Goal: Communication & Community: Share content

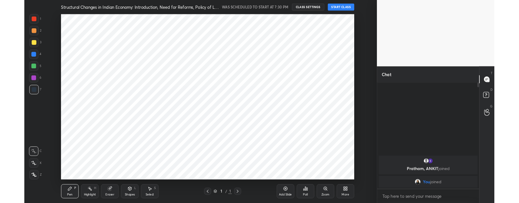
scroll to position [32284, 32103]
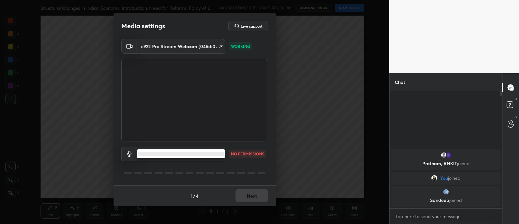
click at [194, 148] on body "1 2 3 4 5 6 7 C X Z C X Z E E Erase all H H Structural Changes in Indian Econom…" at bounding box center [259, 112] width 519 height 224
click at [198, 155] on li at bounding box center [181, 154] width 88 height 4
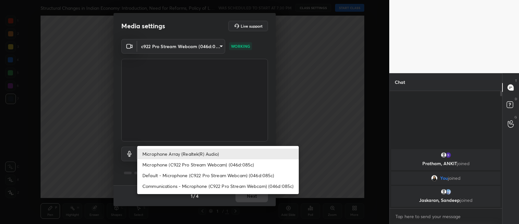
click at [214, 155] on body "1 2 3 4 5 6 7 C X Z C X Z E E Erase all H H Structural Changes in Indian Econom…" at bounding box center [259, 112] width 519 height 224
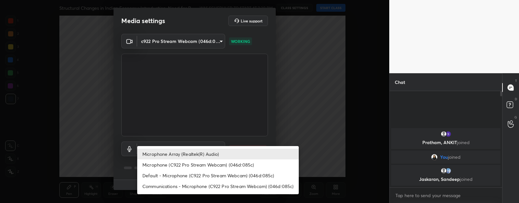
scroll to position [2, 2]
type textarea "x"
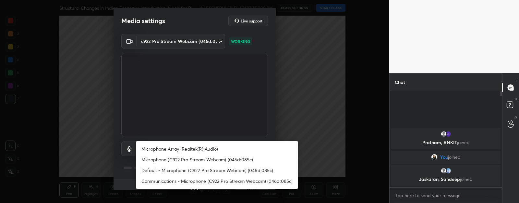
drag, startPoint x: 214, startPoint y: 133, endPoint x: 217, endPoint y: 155, distance: 21.9
click at [217, 155] on div "Microphone Array (Realtek(R) Audio) Microphone (C922 Pro Stream Webcam) (046d:0…" at bounding box center [259, 101] width 519 height 203
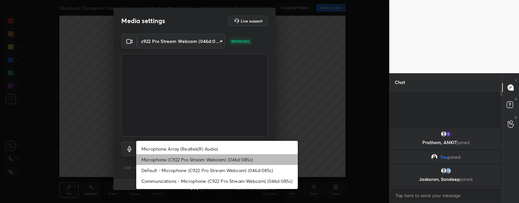
click at [216, 155] on li "Microphone (C922 Pro Stream Webcam) (046d:085c)" at bounding box center [217, 159] width 162 height 11
type input "e21d5de3a9b5e528f1a081442a78127f307b219695c4a805fddfe3d111286018"
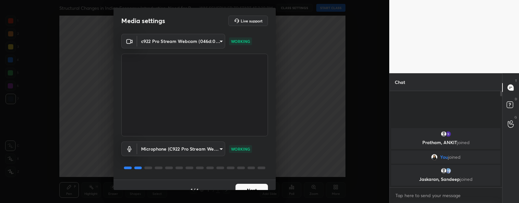
click at [242, 185] on button "Next" at bounding box center [252, 189] width 32 height 13
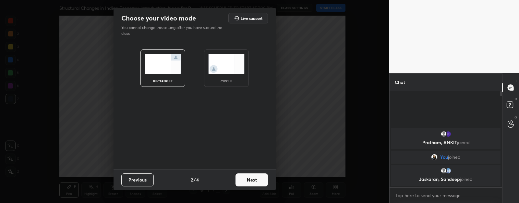
click at [228, 74] on div "circle" at bounding box center [226, 67] width 45 height 37
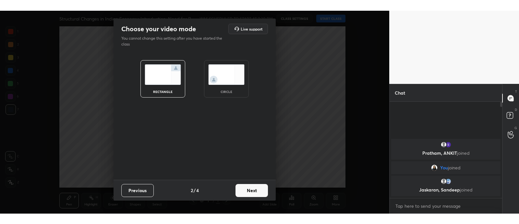
scroll to position [114, 110]
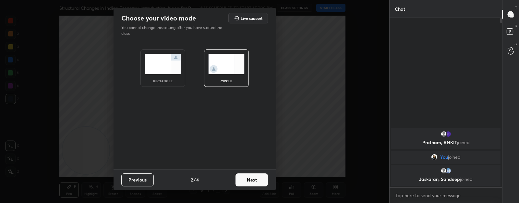
click at [264, 182] on button "Next" at bounding box center [252, 179] width 32 height 13
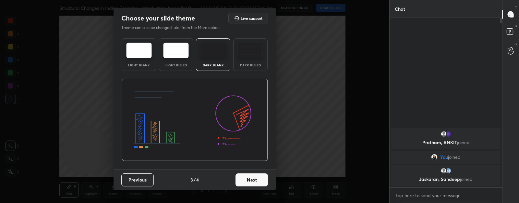
click at [263, 182] on button "Next" at bounding box center [252, 179] width 32 height 13
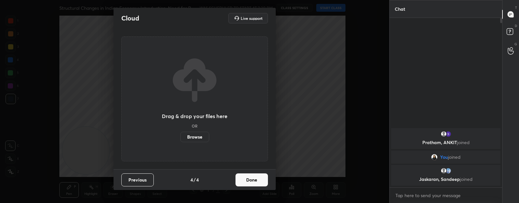
click at [264, 182] on button "Done" at bounding box center [252, 179] width 32 height 13
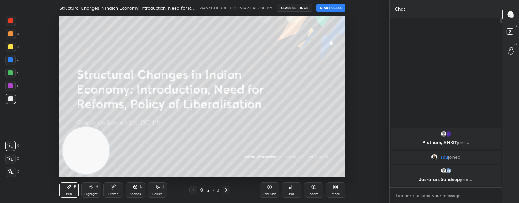
click at [333, 6] on button "START CLASS" at bounding box center [331, 8] width 29 height 8
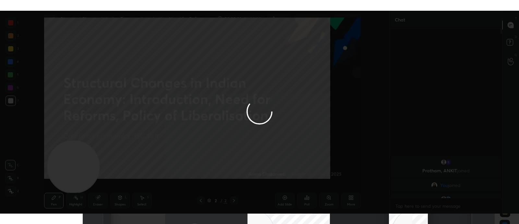
scroll to position [0, 0]
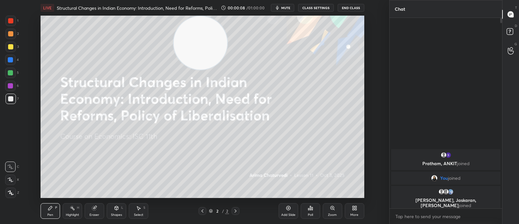
drag, startPoint x: 76, startPoint y: 175, endPoint x: 207, endPoint y: 45, distance: 184.8
click at [207, 45] on video at bounding box center [200, 42] width 53 height 53
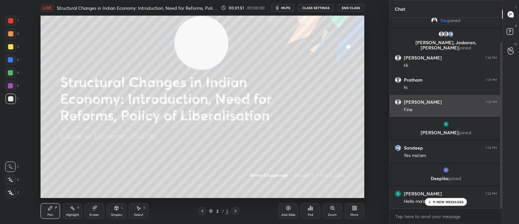
scroll to position [50, 0]
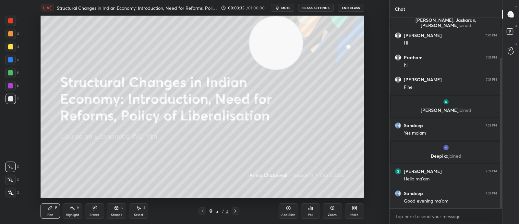
click at [11, 58] on div at bounding box center [10, 59] width 5 height 5
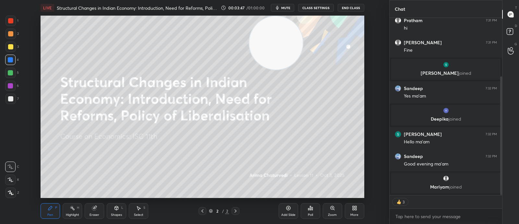
scroll to position [109, 0]
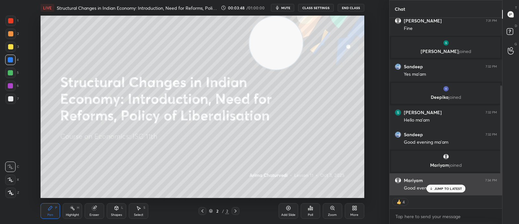
click at [444, 188] on p "JUMP TO LATEST" at bounding box center [449, 188] width 28 height 4
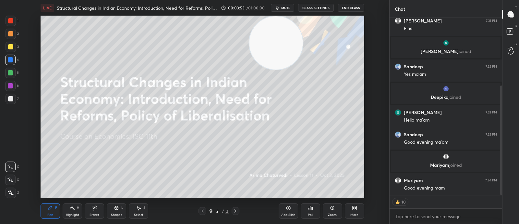
click at [11, 48] on div at bounding box center [10, 46] width 5 height 5
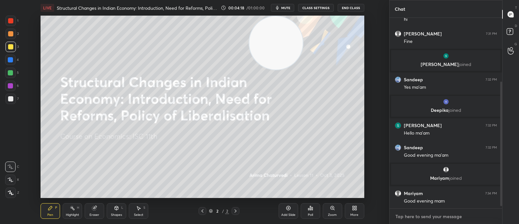
click at [427, 217] on textarea at bounding box center [446, 216] width 102 height 10
type textarea "x"
paste textarea "[URL][DOMAIN_NAME]"
type textarea "[URL][DOMAIN_NAME]"
type textarea "x"
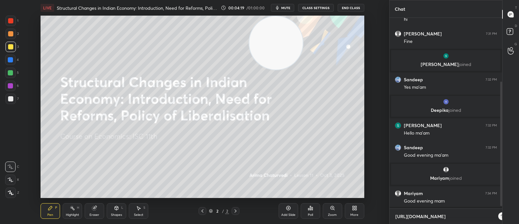
scroll to position [134, 110]
type textarea "[URL][DOMAIN_NAME]"
click at [494, 216] on icon at bounding box center [492, 215] width 5 height 5
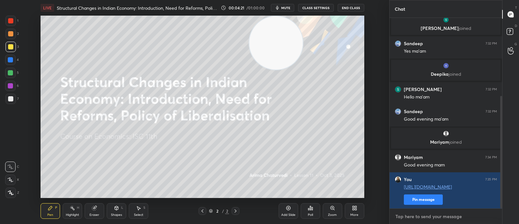
scroll to position [132, 0]
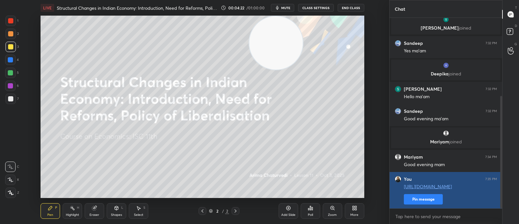
click at [425, 197] on button "Pin message" at bounding box center [423, 199] width 39 height 10
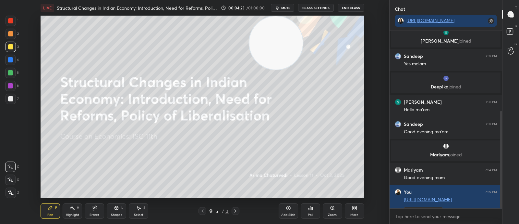
scroll to position [145, 0]
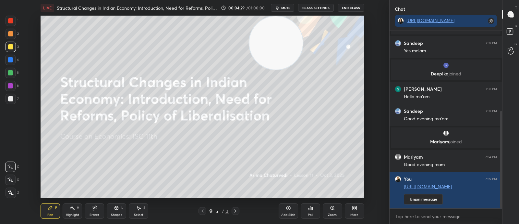
click at [352, 213] on div "More" at bounding box center [355, 214] width 8 height 3
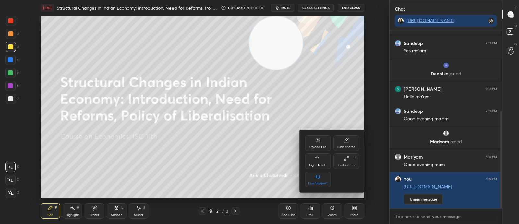
click at [321, 146] on div "Upload File" at bounding box center [318, 146] width 17 height 3
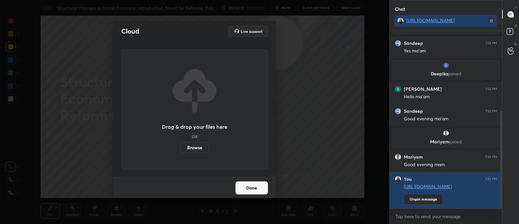
click at [196, 146] on label "Browse" at bounding box center [195, 147] width 29 height 10
click at [181, 146] on input "Browse" at bounding box center [181, 147] width 0 height 10
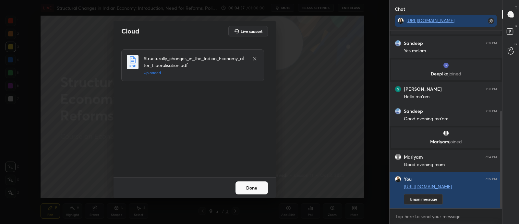
click at [263, 187] on button "Done" at bounding box center [252, 187] width 32 height 13
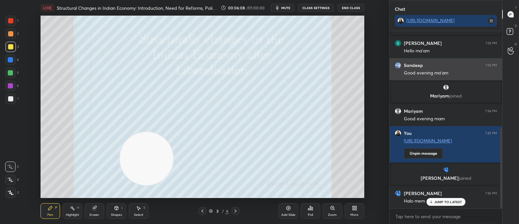
scroll to position [214, 0]
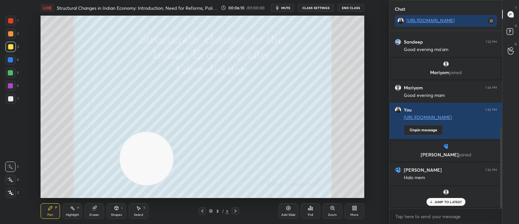
click at [452, 202] on p "JUMP TO LATEST" at bounding box center [449, 202] width 28 height 4
click at [85, 209] on div "Eraser" at bounding box center [94, 211] width 19 height 16
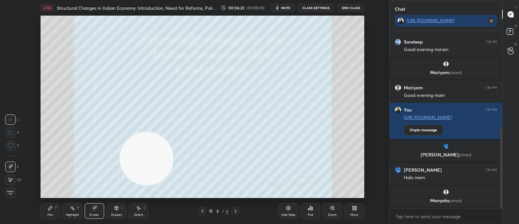
click at [16, 195] on div "Erase all" at bounding box center [11, 192] width 12 height 10
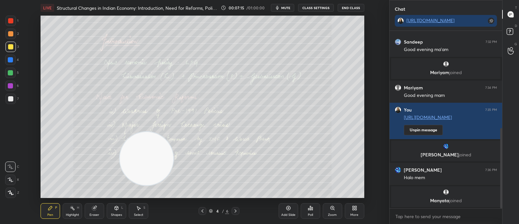
click at [334, 211] on div "Zoom" at bounding box center [332, 211] width 19 height 16
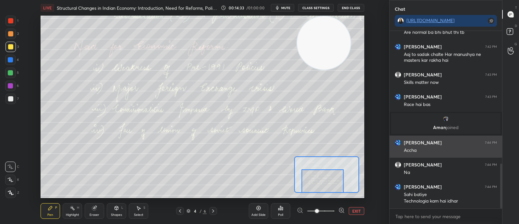
scroll to position [544, 0]
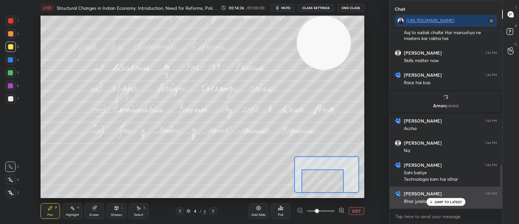
click at [446, 200] on p "JUMP TO LATEST" at bounding box center [449, 202] width 28 height 4
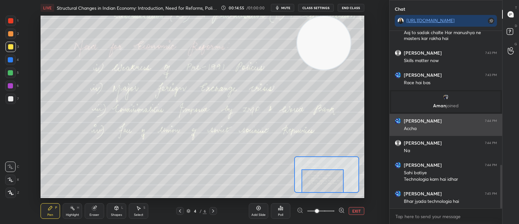
scroll to position [572, 0]
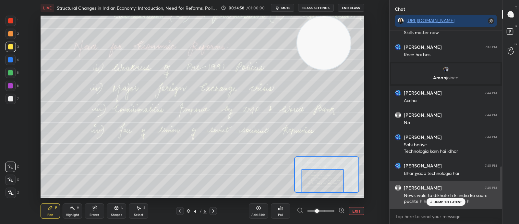
click at [451, 197] on div "News wale to dikhate h ki india ko saare puchte h hmse mdad mangte h" at bounding box center [450, 198] width 93 height 12
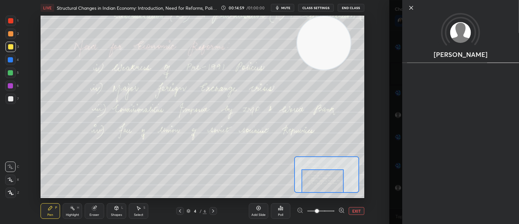
click at [382, 177] on div "Setting up your live class Poll for secs No correct answer Start poll" at bounding box center [203, 107] width 364 height 182
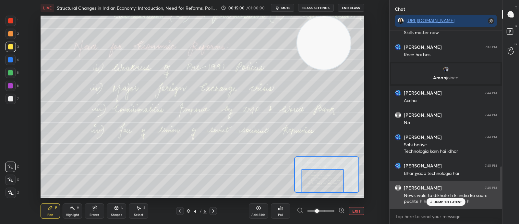
click at [436, 203] on p "JUMP TO LATEST" at bounding box center [449, 202] width 28 height 4
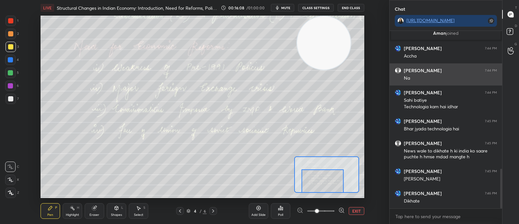
scroll to position [634, 0]
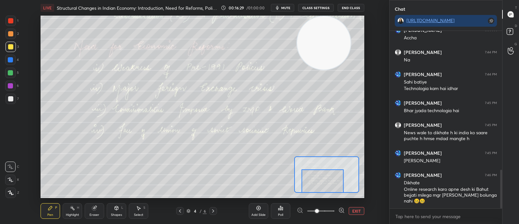
click at [92, 209] on icon at bounding box center [94, 208] width 4 height 4
click at [13, 191] on span "Erase all" at bounding box center [11, 192] width 10 height 5
click at [290, 6] on span "mute" at bounding box center [285, 8] width 9 height 5
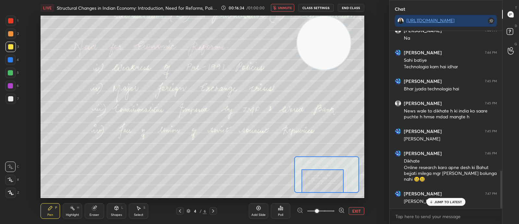
click at [281, 7] on span "unmute" at bounding box center [285, 8] width 14 height 5
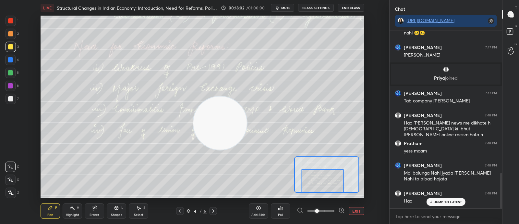
scroll to position [708, 0]
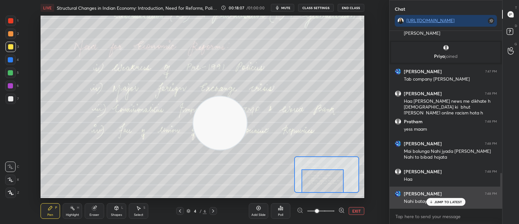
click at [443, 200] on p "JUMP TO LATEST" at bounding box center [449, 202] width 28 height 4
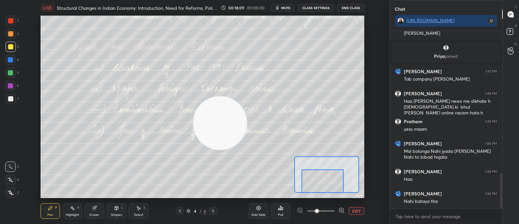
click at [285, 8] on span "mute" at bounding box center [285, 8] width 9 height 5
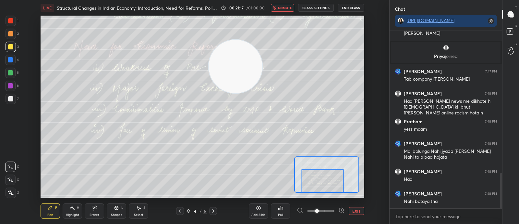
click at [281, 5] on button "unmute" at bounding box center [282, 8] width 23 height 8
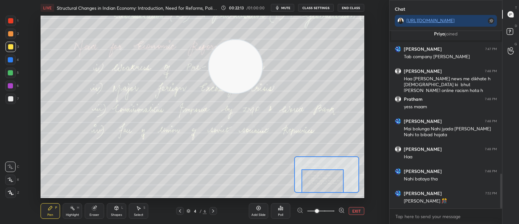
click at [96, 216] on div "Eraser" at bounding box center [95, 214] width 10 height 3
click at [13, 197] on div "Erase all" at bounding box center [10, 192] width 10 height 10
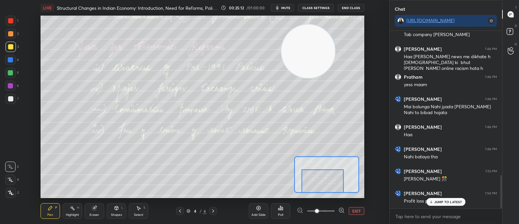
scroll to position [776, 0]
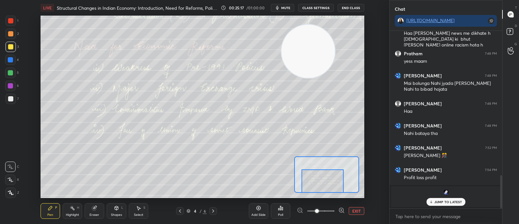
click at [458, 201] on p "JUMP TO LATEST" at bounding box center [449, 202] width 28 height 4
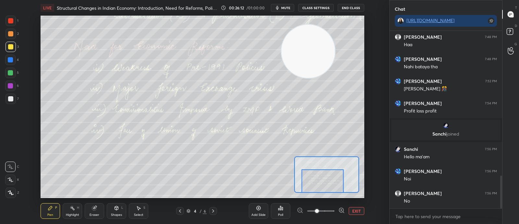
scroll to position [800, 0]
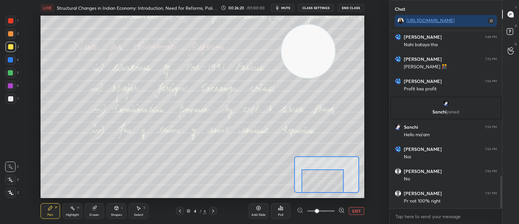
click at [99, 211] on div "Eraser" at bounding box center [94, 211] width 19 height 16
click at [13, 191] on span "Erase all" at bounding box center [11, 192] width 10 height 5
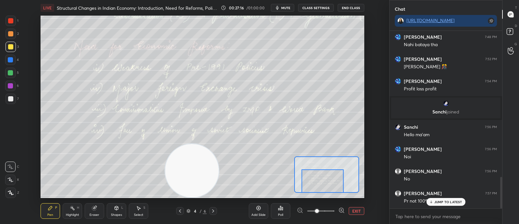
scroll to position [821, 0]
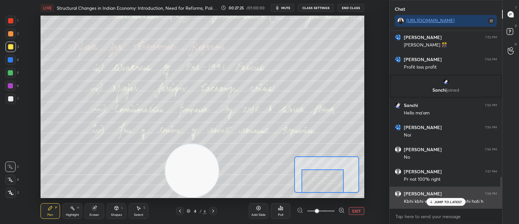
click at [451, 201] on p "JUMP TO LATEST" at bounding box center [449, 202] width 28 height 4
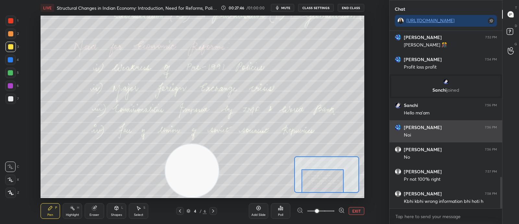
scroll to position [828, 0]
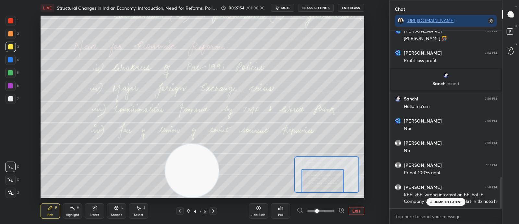
click at [443, 205] on div "JUMP TO LATEST" at bounding box center [446, 202] width 39 height 8
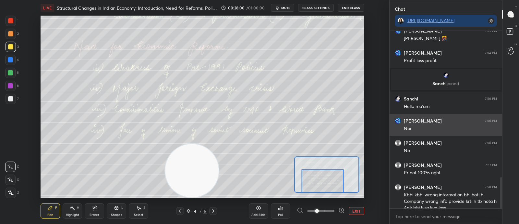
scroll to position [834, 0]
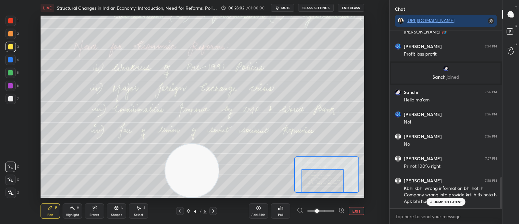
click at [438, 205] on div "JUMP TO LATEST" at bounding box center [446, 202] width 39 height 8
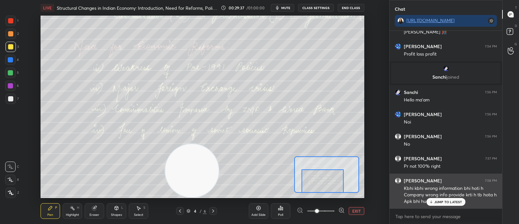
click at [441, 198] on div "JUMP TO LATEST" at bounding box center [446, 202] width 39 height 8
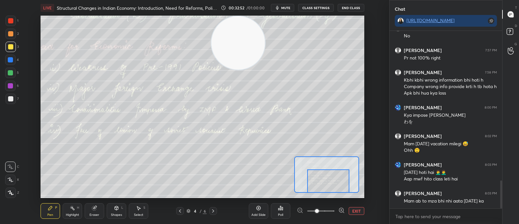
scroll to position [964, 0]
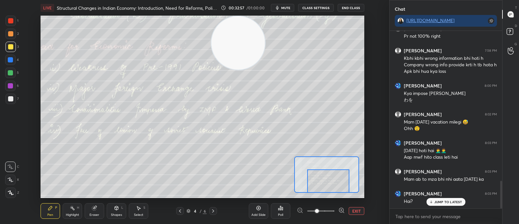
click at [97, 211] on div "Eraser" at bounding box center [94, 211] width 19 height 16
click at [45, 209] on div "Pen P" at bounding box center [50, 211] width 19 height 16
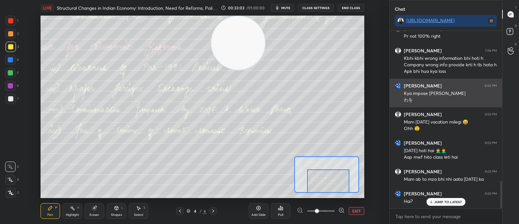
scroll to position [971, 0]
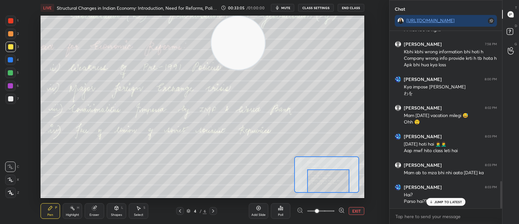
click at [441, 205] on div "JUMP TO LATEST" at bounding box center [446, 202] width 39 height 8
click at [94, 214] on div "Eraser" at bounding box center [95, 214] width 10 height 3
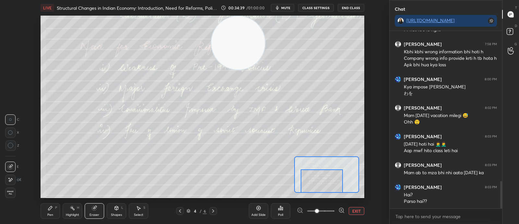
click at [6, 192] on span "Erase all" at bounding box center [11, 192] width 10 height 5
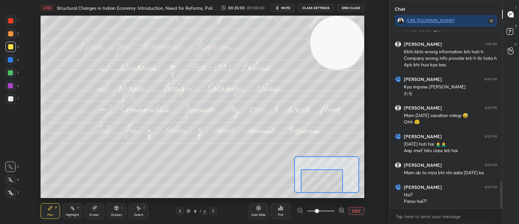
click at [214, 210] on icon at bounding box center [213, 210] width 5 height 5
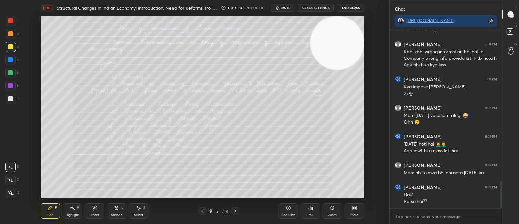
click at [326, 211] on div "Zoom" at bounding box center [332, 211] width 19 height 16
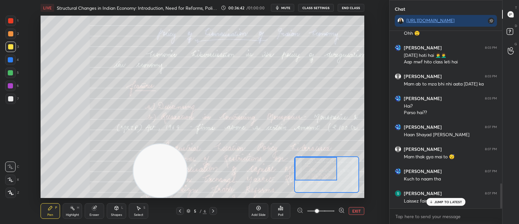
scroll to position [1081, 0]
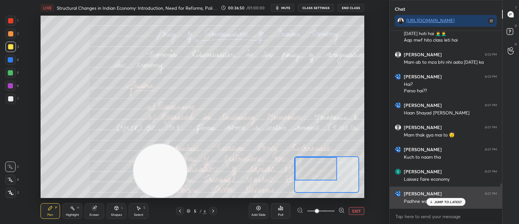
click at [436, 202] on p "JUMP TO LATEST" at bounding box center [449, 202] width 28 height 4
click at [436, 202] on div "Padhne wale log 😭😭" at bounding box center [450, 201] width 93 height 6
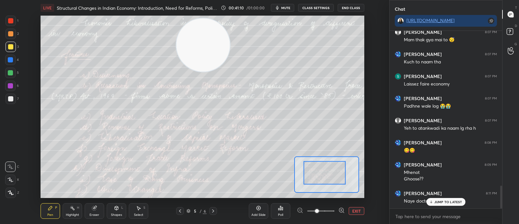
scroll to position [1198, 0]
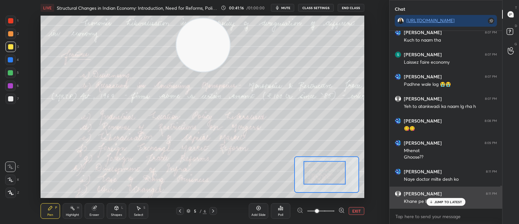
click at [448, 199] on div "JUMP TO LATEST" at bounding box center [446, 202] width 39 height 8
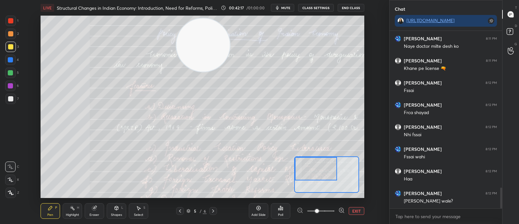
scroll to position [1353, 0]
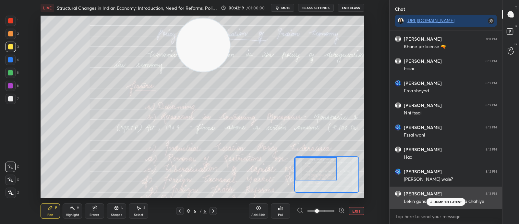
click at [442, 200] on p "JUMP TO LATEST" at bounding box center [449, 202] width 28 height 4
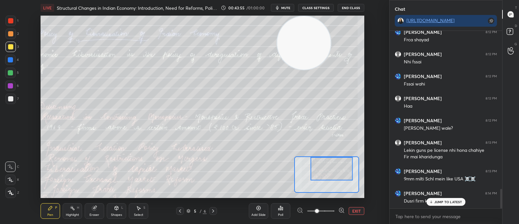
scroll to position [1425, 0]
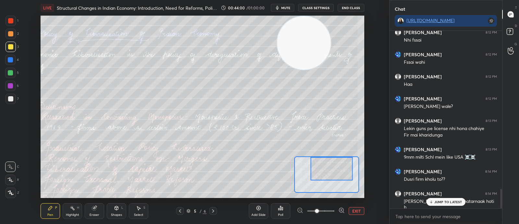
click at [431, 202] on icon at bounding box center [431, 202] width 4 height 4
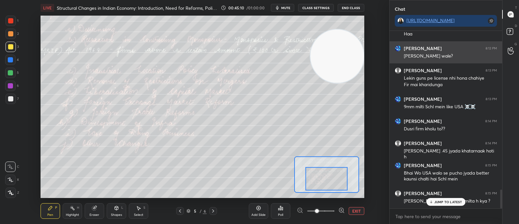
scroll to position [1503, 0]
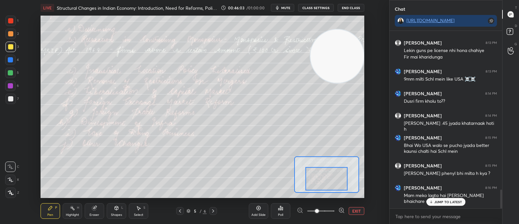
click at [282, 6] on button "mute" at bounding box center [282, 8] width 23 height 8
click at [284, 7] on span "unmute" at bounding box center [285, 8] width 14 height 5
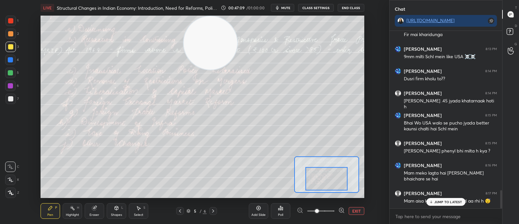
scroll to position [1547, 0]
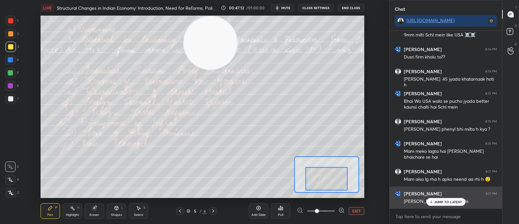
click at [439, 198] on div "JUMP TO LATEST" at bounding box center [446, 202] width 39 height 8
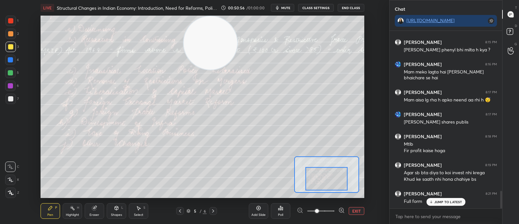
scroll to position [1633, 0]
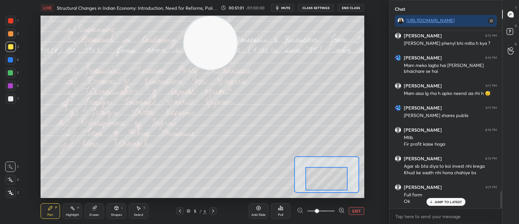
click at [99, 208] on div "Eraser" at bounding box center [94, 211] width 19 height 16
click at [27, 206] on div "LIVE Structural Changes in Indian Economy: Introduction, Need for Reforms, Poli…" at bounding box center [203, 112] width 364 height 224
click at [11, 190] on span "Erase all" at bounding box center [11, 192] width 10 height 5
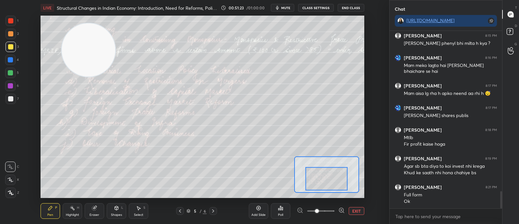
scroll to position [1655, 0]
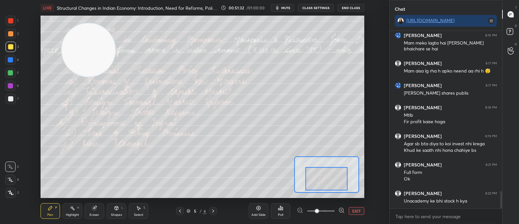
click at [100, 209] on div "Eraser" at bounding box center [94, 211] width 19 height 16
click at [11, 190] on span "Erase all" at bounding box center [11, 192] width 10 height 5
click at [53, 207] on div "Pen P" at bounding box center [50, 211] width 19 height 16
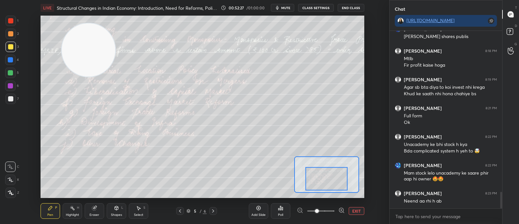
scroll to position [1734, 0]
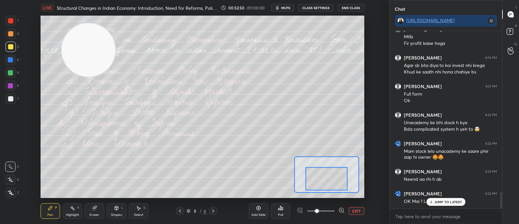
click at [99, 217] on div "Eraser" at bounding box center [94, 211] width 19 height 16
click at [16, 193] on div "Erase all" at bounding box center [11, 192] width 12 height 10
click at [443, 206] on div "[PERSON_NAME] 8:23 PM OK Mai 1 [PERSON_NAME] baaki lelo" at bounding box center [446, 197] width 113 height 22
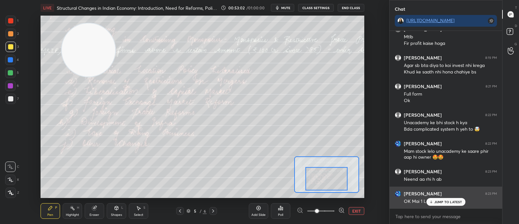
click at [438, 201] on p "JUMP TO LATEST" at bounding box center [449, 202] width 28 height 4
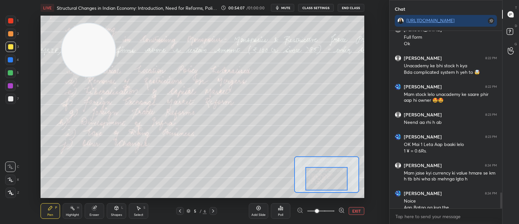
scroll to position [1797, 0]
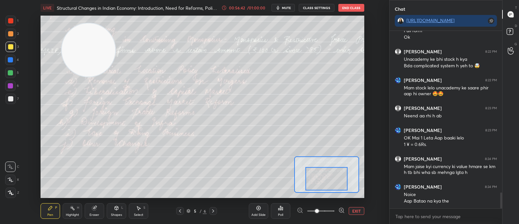
click at [93, 214] on div "Eraser" at bounding box center [95, 214] width 10 height 3
click at [13, 194] on span "Erase all" at bounding box center [11, 192] width 10 height 5
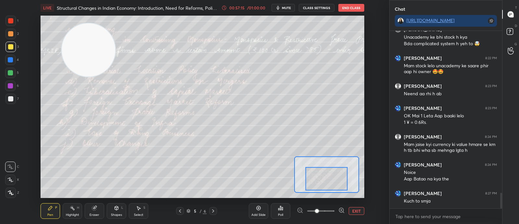
scroll to position [1841, 0]
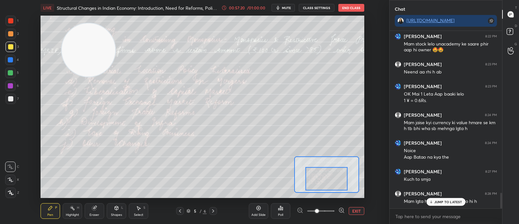
click at [441, 202] on p "JUMP TO LATEST" at bounding box center [449, 202] width 28 height 4
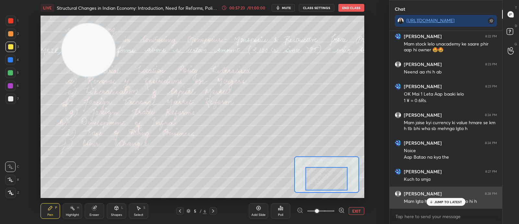
click at [439, 201] on p "JUMP TO LATEST" at bounding box center [449, 202] width 28 height 4
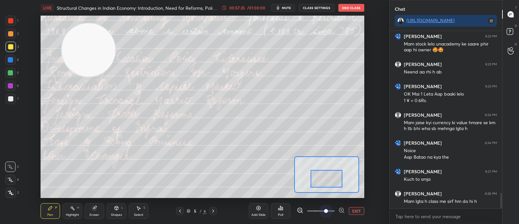
click at [334, 209] on span at bounding box center [320, 211] width 27 height 10
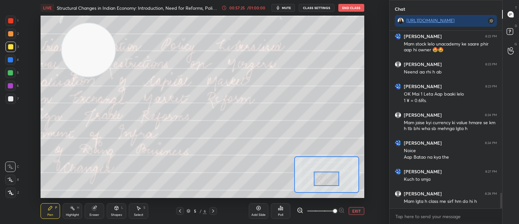
click at [352, 212] on button "EXIT" at bounding box center [357, 211] width 16 height 8
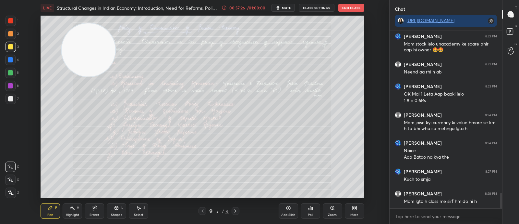
click at [351, 213] on div "More" at bounding box center [355, 214] width 8 height 3
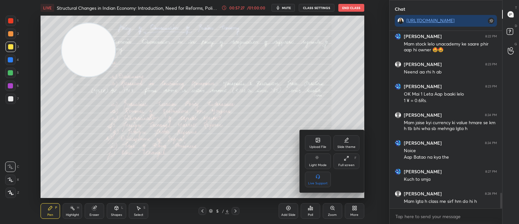
click at [94, 211] on div at bounding box center [259, 112] width 519 height 224
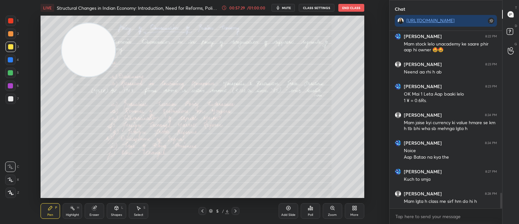
click at [96, 212] on div "Eraser" at bounding box center [94, 211] width 19 height 16
click at [9, 194] on span "Erase all" at bounding box center [11, 192] width 10 height 5
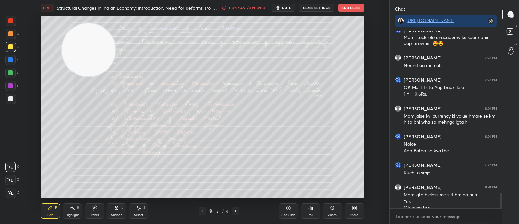
scroll to position [1854, 0]
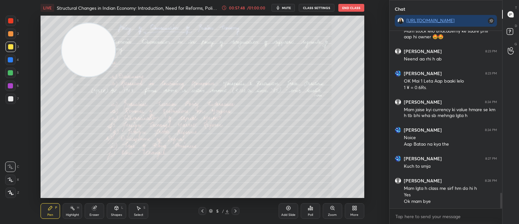
click at [237, 210] on icon at bounding box center [235, 210] width 5 height 5
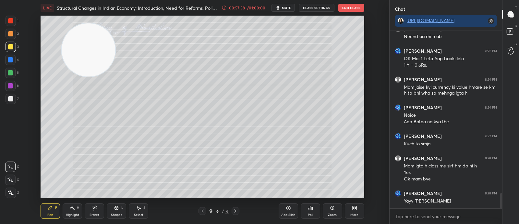
click at [281, 9] on icon "button" at bounding box center [278, 7] width 5 height 5
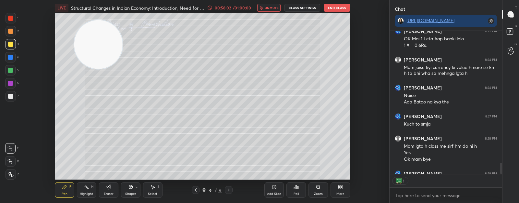
scroll to position [2, 2]
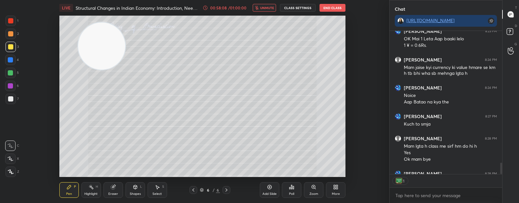
type textarea "x"
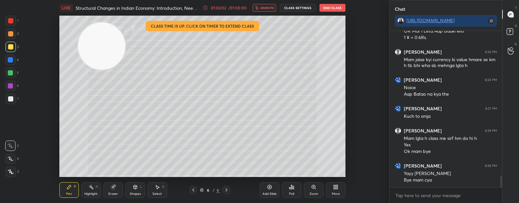
click at [323, 8] on button "End Class" at bounding box center [333, 8] width 26 height 8
